Goal: Task Accomplishment & Management: Use online tool/utility

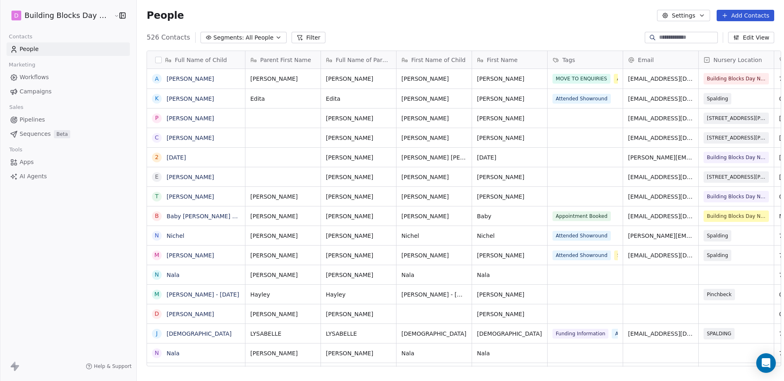
scroll to position [330, 648]
click at [687, 38] on input at bounding box center [687, 37] width 57 height 8
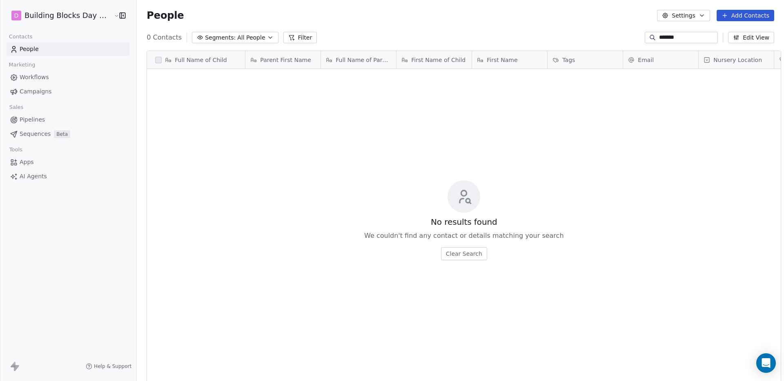
type input "*******"
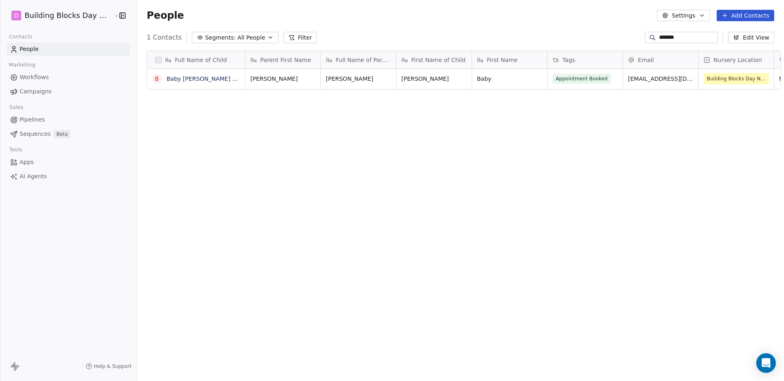
scroll to position [330, 648]
click at [167, 80] on link "Baby [PERSON_NAME] [PERSON_NAME]" at bounding box center [223, 79] width 113 height 7
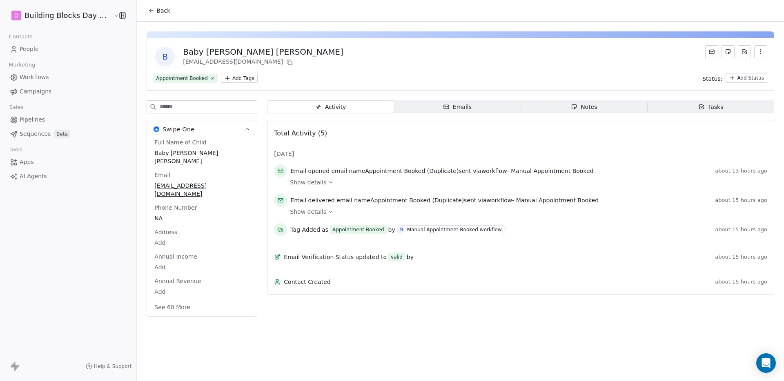
click at [317, 212] on div "Show details" at bounding box center [526, 212] width 472 height 8
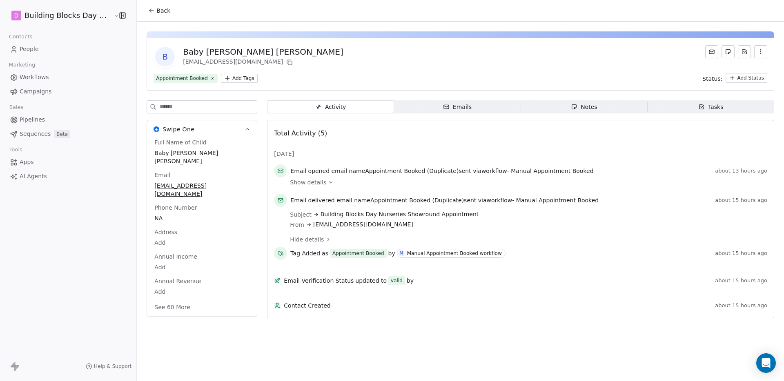
click at [50, 118] on link "Pipelines" at bounding box center [68, 119] width 123 height 13
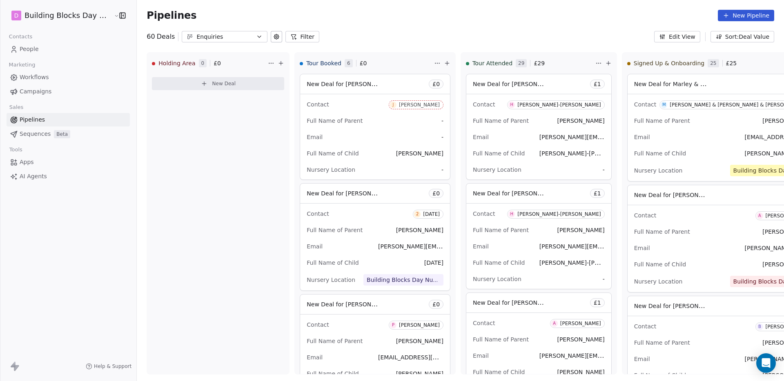
click at [47, 76] on span "Workflows" at bounding box center [34, 77] width 29 height 9
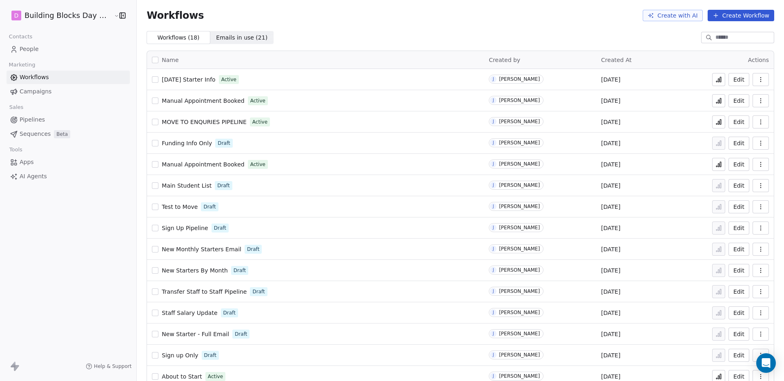
click at [728, 166] on button "Edit" at bounding box center [738, 164] width 21 height 13
click at [753, 102] on button "button" at bounding box center [761, 100] width 16 height 13
click at [599, 33] on div "Workflows ( 18 ) Workflows ( 18 ) Emails in use ( 21 ) Emails in use ( 21 )" at bounding box center [460, 37] width 647 height 13
click at [219, 100] on span "Manual Appointment Booked" at bounding box center [203, 101] width 82 height 7
click at [217, 163] on span "Manual Appointment Booked" at bounding box center [203, 164] width 82 height 7
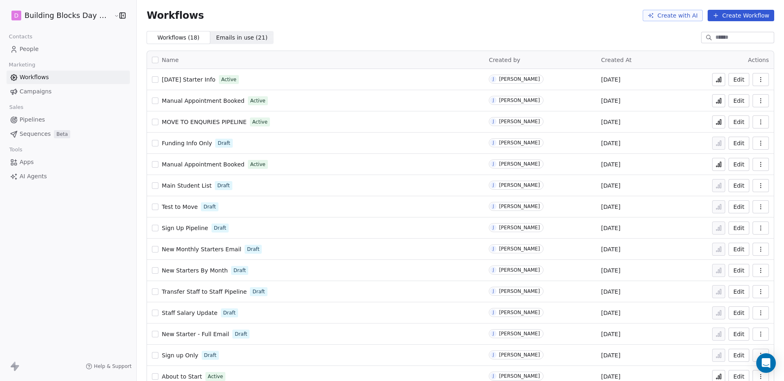
click at [216, 165] on span "Manual Appointment Booked" at bounding box center [203, 164] width 82 height 7
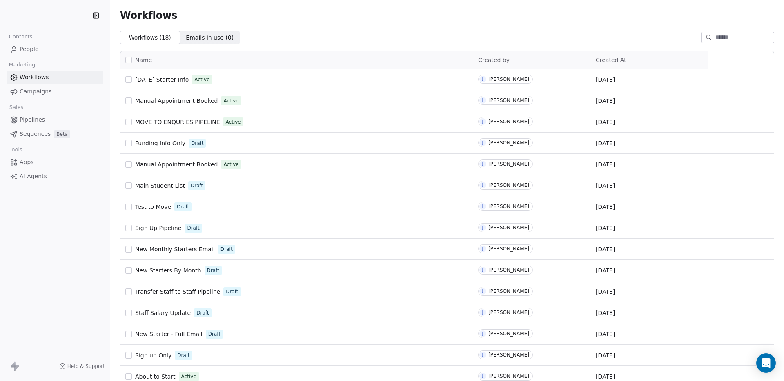
click at [183, 101] on span "Manual Appointment Booked" at bounding box center [176, 101] width 82 height 7
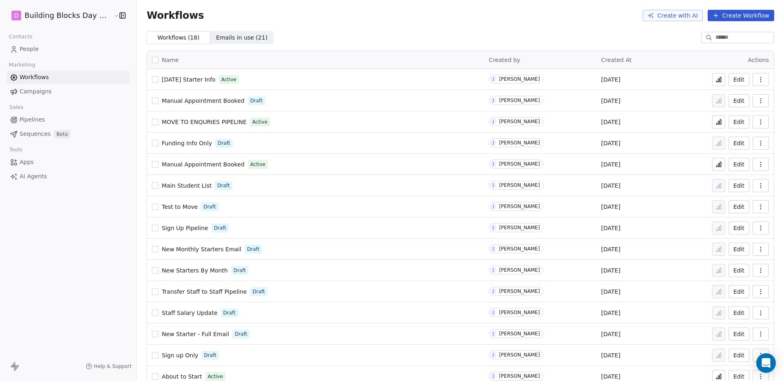
click at [708, 165] on td "Edit" at bounding box center [740, 164] width 65 height 21
click at [718, 166] on button at bounding box center [718, 164] width 13 height 13
